Goal: Check status: Check status

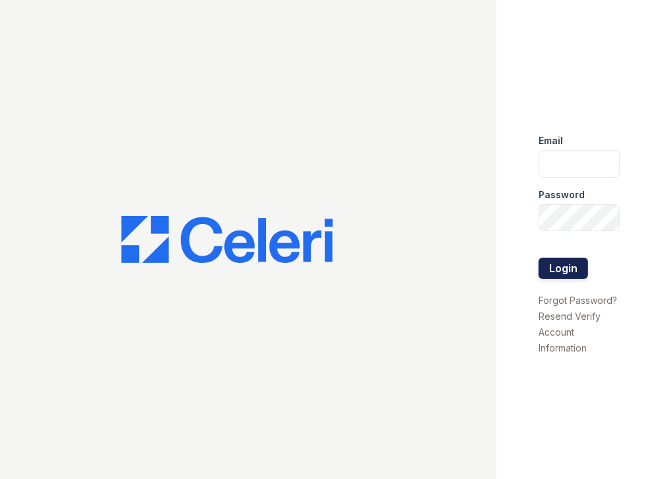
type input "[EMAIL_ADDRESS][DOMAIN_NAME]"
click at [573, 274] on button "Login" at bounding box center [564, 268] width 50 height 21
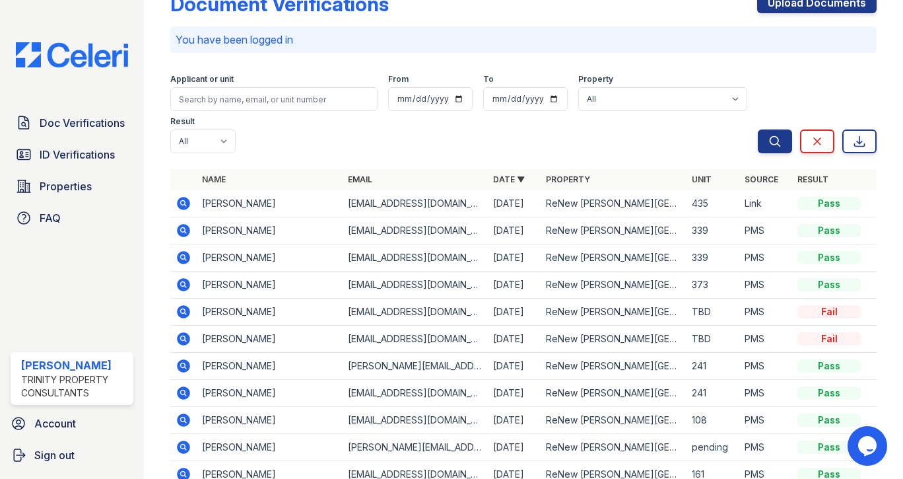
scroll to position [53, 0]
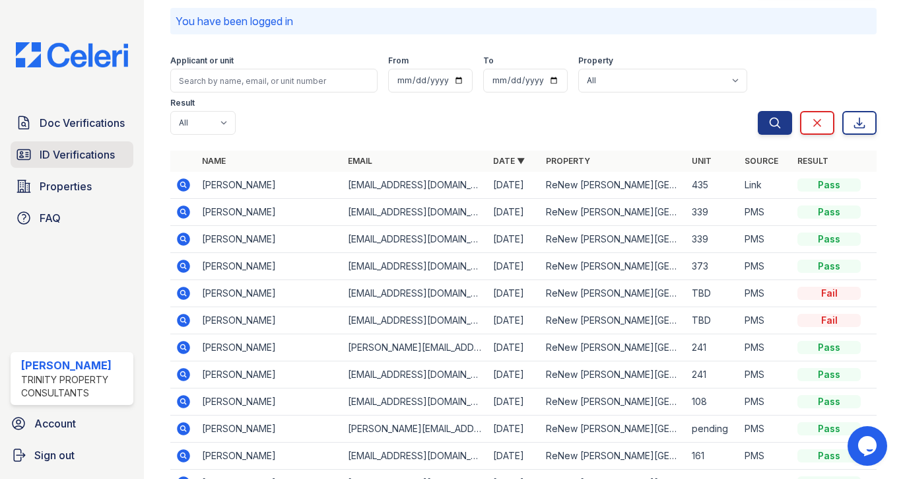
click at [104, 157] on span "ID Verifications" at bounding box center [77, 155] width 75 height 16
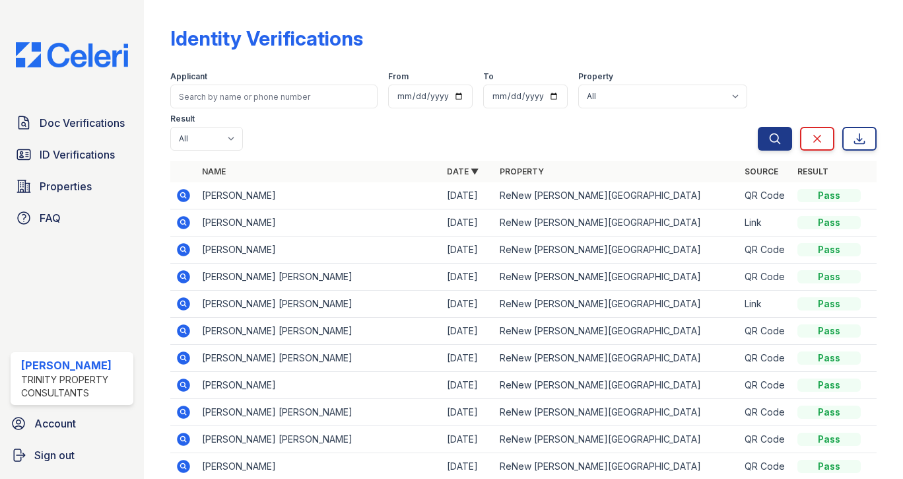
click at [180, 224] on icon at bounding box center [183, 222] width 13 height 13
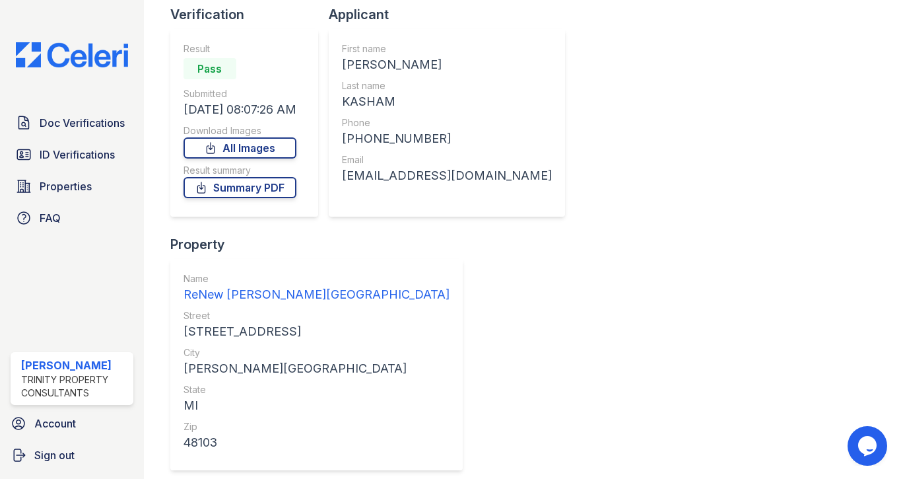
scroll to position [40, 0]
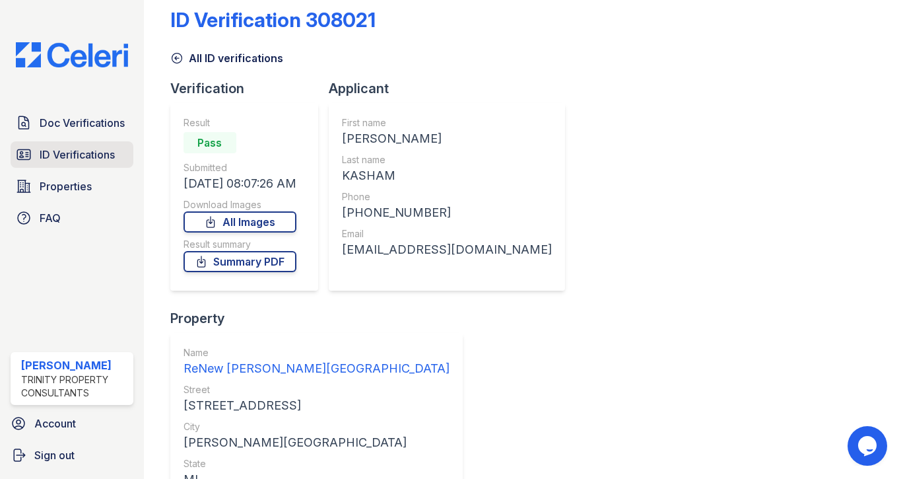
scroll to position [0, 0]
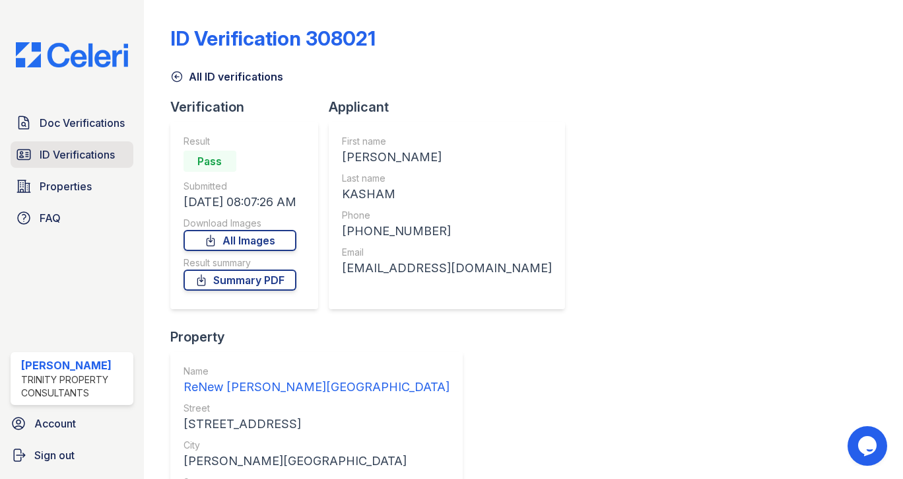
click at [69, 157] on span "ID Verifications" at bounding box center [77, 155] width 75 height 16
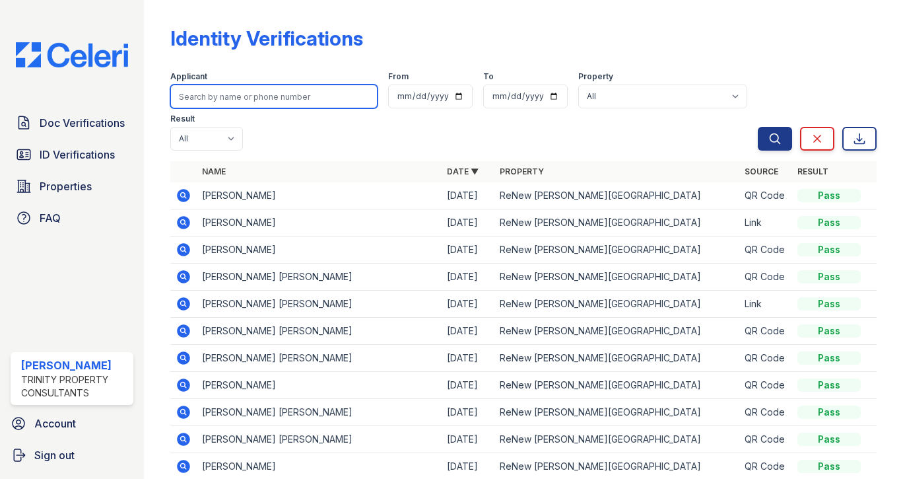
click at [209, 97] on input "search" at bounding box center [273, 97] width 207 height 24
type input "[PERSON_NAME]"
click at [758, 127] on button "Search" at bounding box center [775, 139] width 34 height 24
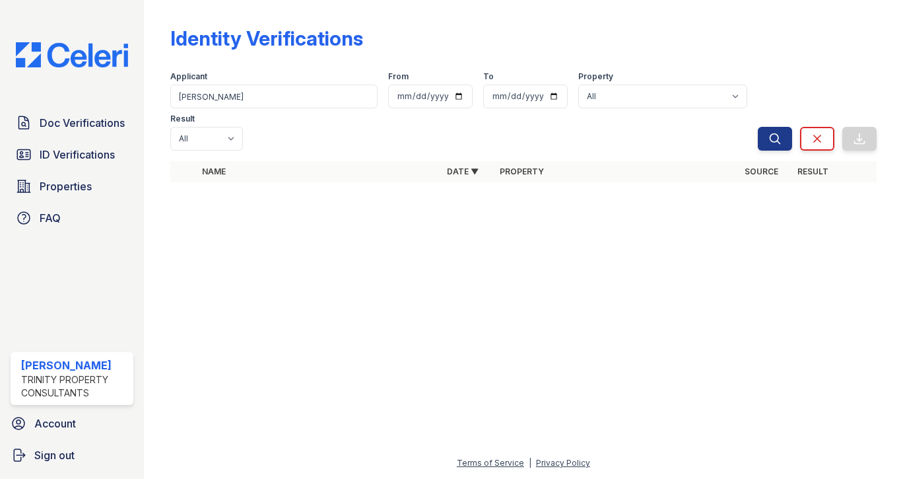
click at [439, 217] on div at bounding box center [523, 336] width 717 height 238
